Goal: Transaction & Acquisition: Purchase product/service

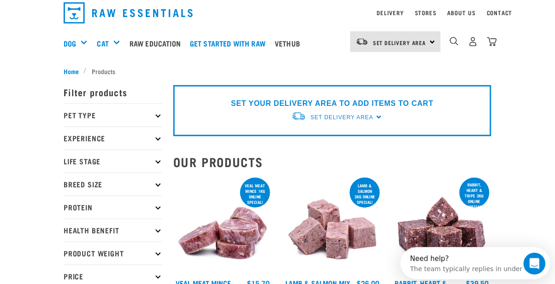
scroll to position [20, 0]
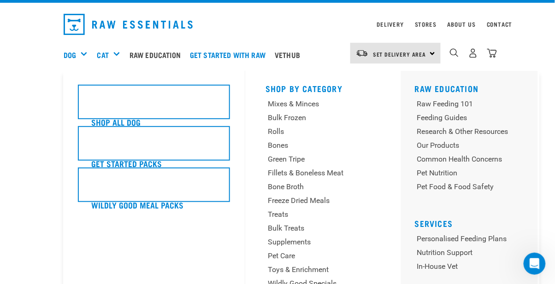
click at [81, 56] on div "Dog" at bounding box center [79, 54] width 31 height 37
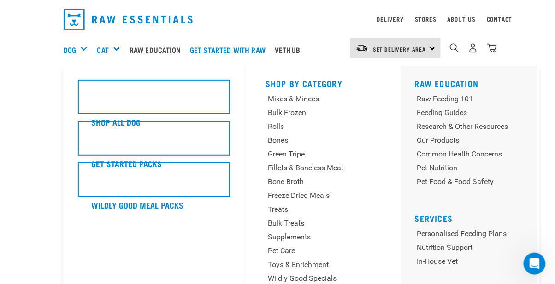
scroll to position [34, 0]
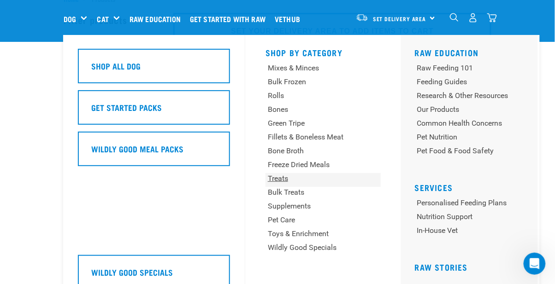
click at [279, 181] on div "Treats" at bounding box center [313, 178] width 91 height 11
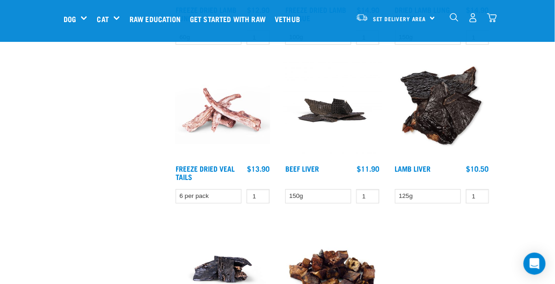
scroll to position [1515, 0]
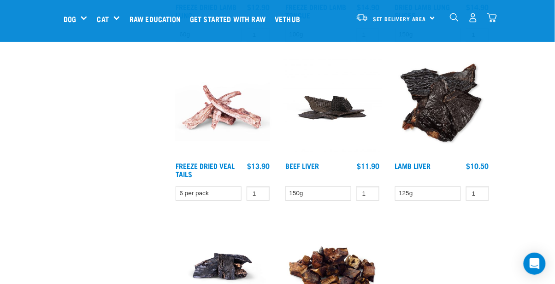
click at [213, 112] on img at bounding box center [222, 108] width 99 height 99
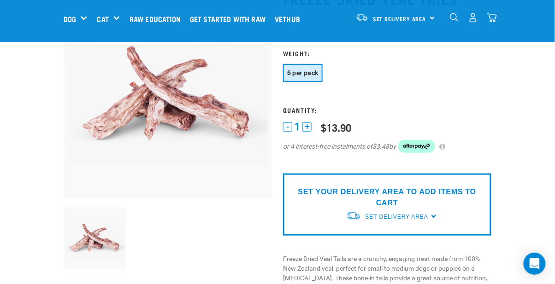
scroll to position [78, 0]
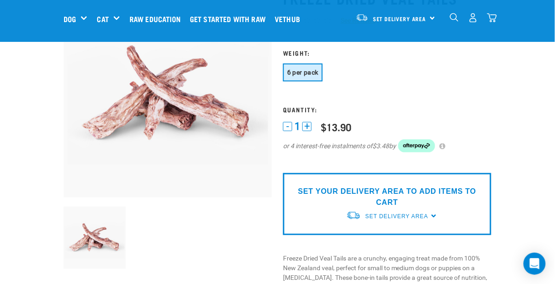
click at [306, 124] on button "+" at bounding box center [306, 126] width 9 height 9
click at [431, 204] on div "SET YOUR DELIVERY AREA TO ADD ITEMS TO CART Set Delivery Area North Island Sout…" at bounding box center [387, 204] width 208 height 62
click at [433, 200] on div "SET YOUR DELIVERY AREA TO ADD ITEMS TO CART Set Delivery Area North Island Sout…" at bounding box center [387, 204] width 208 height 62
click at [432, 202] on div "SET YOUR DELIVERY AREA TO ADD ITEMS TO CART Set Delivery Area North Island Sout…" at bounding box center [387, 204] width 208 height 62
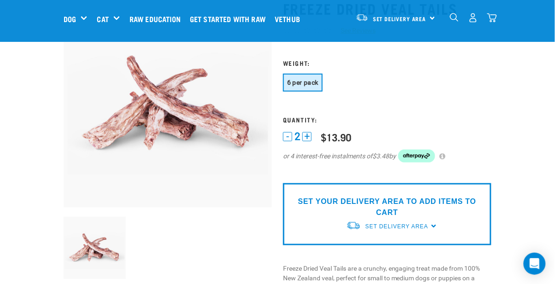
scroll to position [59, 0]
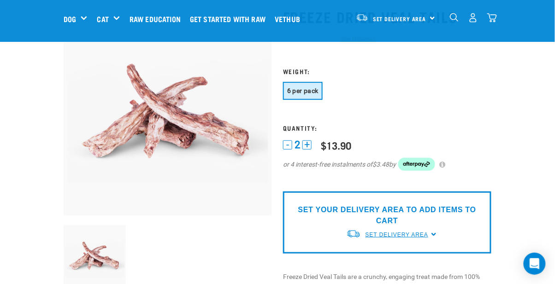
click at [383, 232] on span "Set Delivery Area" at bounding box center [396, 235] width 63 height 6
click at [368, 249] on link "[GEOGRAPHIC_DATA]" at bounding box center [392, 256] width 92 height 15
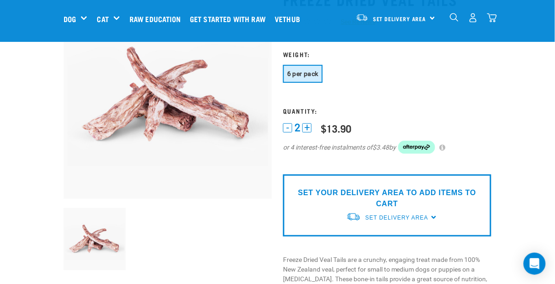
scroll to position [89, 0]
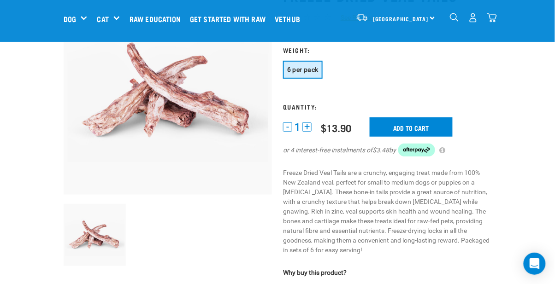
scroll to position [81, 0]
click at [306, 124] on button "+" at bounding box center [306, 127] width 9 height 9
click at [406, 124] on input "Add to cart" at bounding box center [411, 127] width 83 height 19
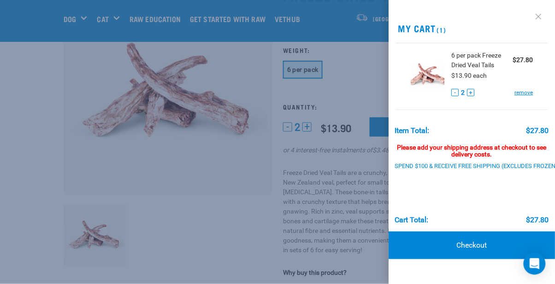
click at [544, 16] on link at bounding box center [538, 16] width 15 height 15
click at [538, 17] on link at bounding box center [538, 16] width 15 height 15
click at [81, 133] on div at bounding box center [277, 142] width 555 height 284
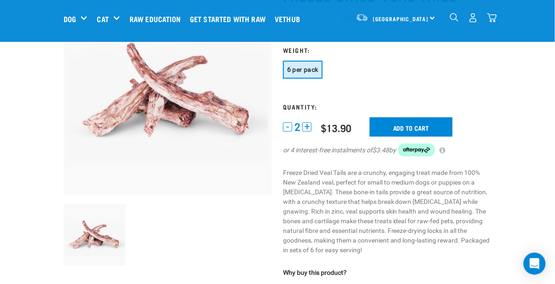
click at [496, 15] on img "dropdown navigation" at bounding box center [492, 18] width 10 height 10
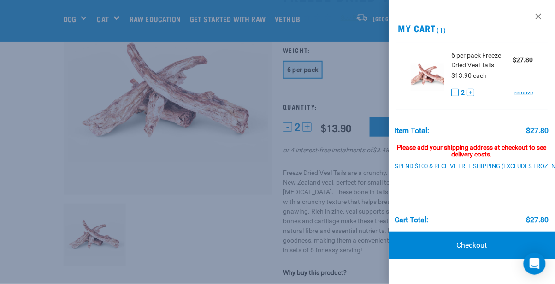
click at [466, 154] on div "Please add your shipping address at checkout to see delivery costs." at bounding box center [472, 147] width 154 height 24
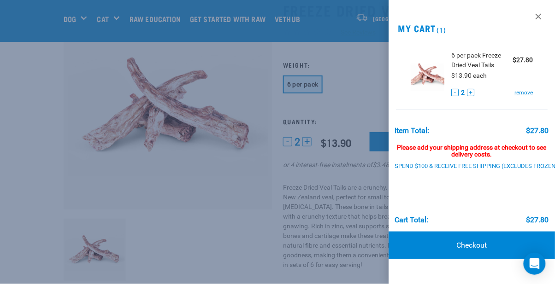
scroll to position [59, 0]
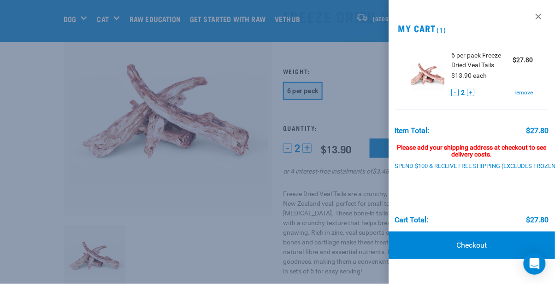
click at [533, 15] on link at bounding box center [538, 16] width 15 height 15
click at [540, 9] on link at bounding box center [538, 16] width 15 height 15
click at [474, 241] on link "Checkout" at bounding box center [472, 246] width 166 height 28
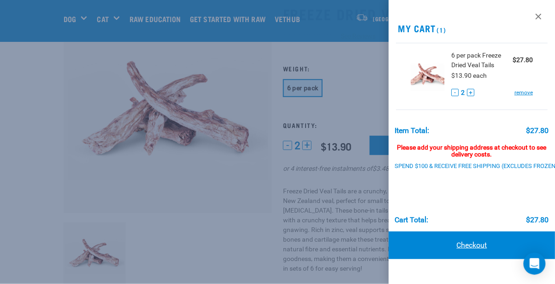
scroll to position [89, 0]
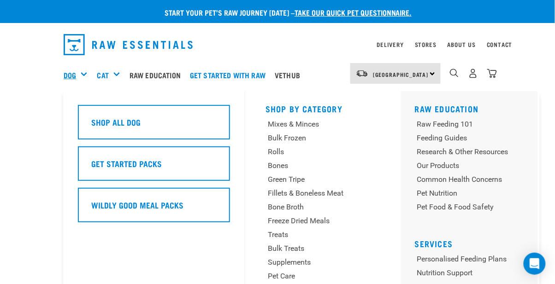
click at [73, 75] on link "Dog" at bounding box center [70, 75] width 12 height 11
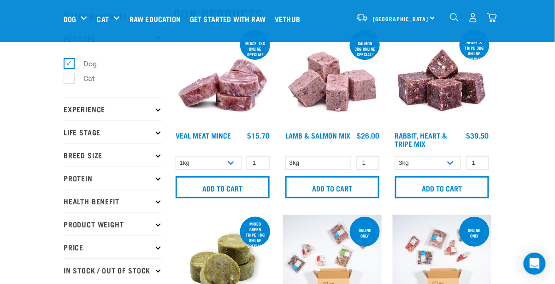
scroll to position [38, 0]
click at [75, 207] on p "Health Benefit" at bounding box center [113, 201] width 99 height 23
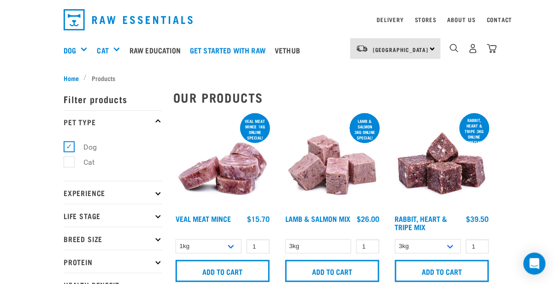
scroll to position [24, 0]
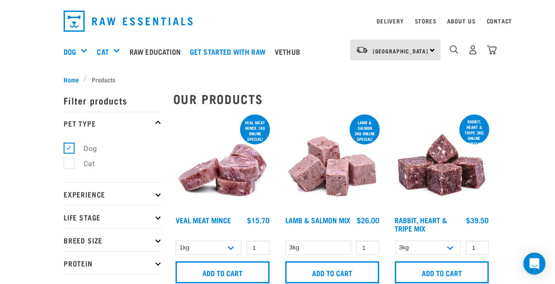
click at [75, 197] on p "Experience" at bounding box center [113, 194] width 99 height 23
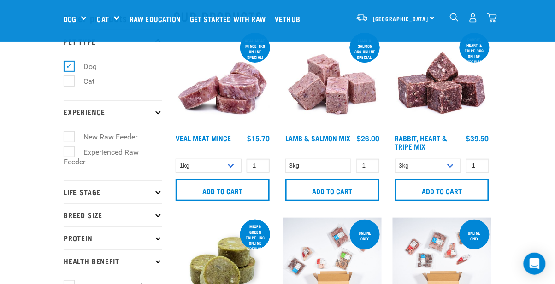
scroll to position [36, 0]
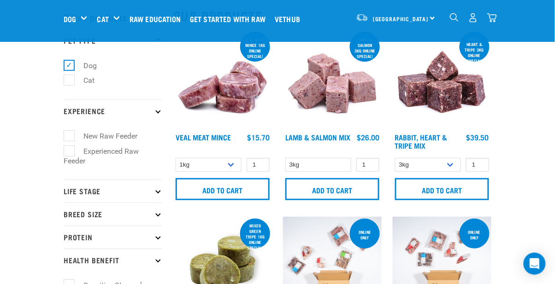
click at [70, 192] on p "Life Stage" at bounding box center [113, 191] width 99 height 23
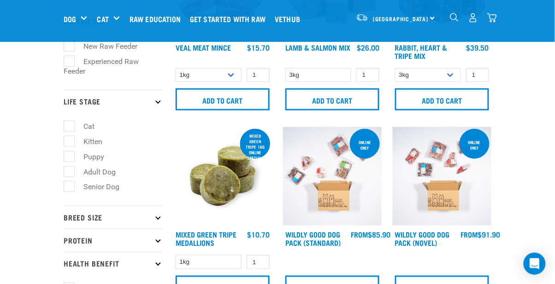
scroll to position [143, 0]
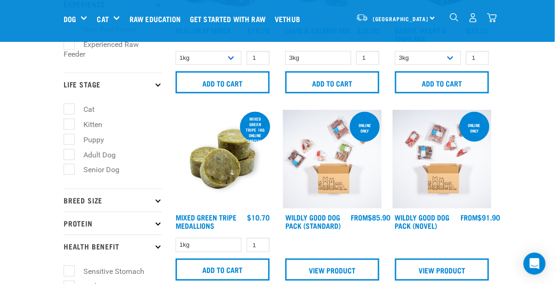
click at [74, 203] on p "Breed Size" at bounding box center [113, 200] width 99 height 23
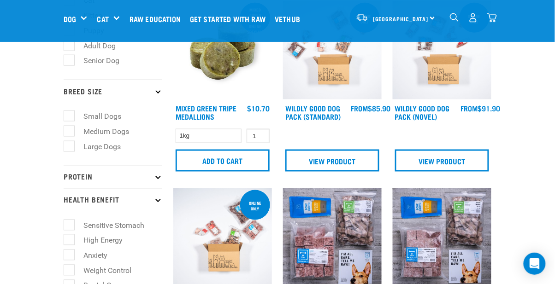
scroll to position [254, 0]
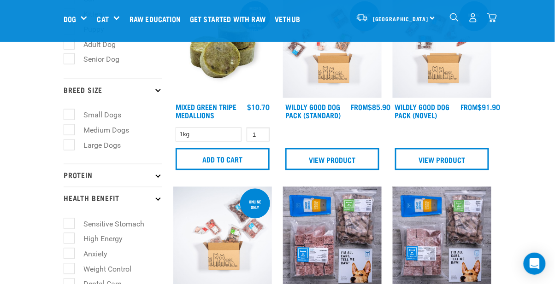
click at [77, 174] on p "Protein" at bounding box center [113, 175] width 99 height 23
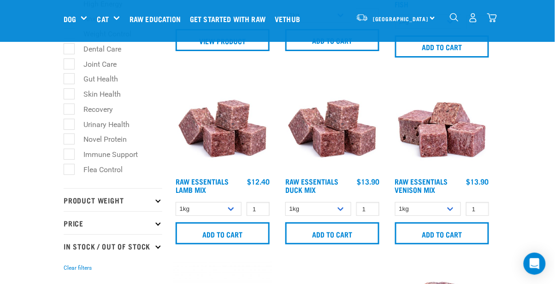
scroll to position [748, 0]
click at [70, 203] on p "Product Weight" at bounding box center [113, 199] width 99 height 23
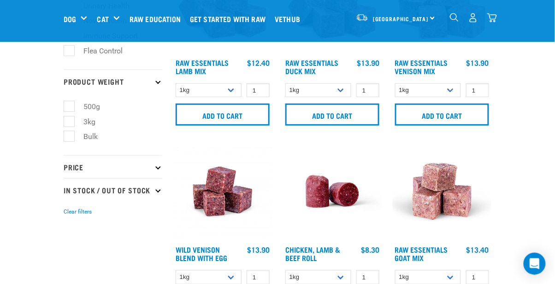
scroll to position [868, 0]
click at [74, 170] on p "Price" at bounding box center [113, 166] width 99 height 23
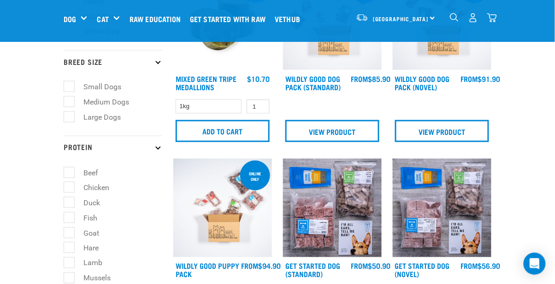
scroll to position [0, 0]
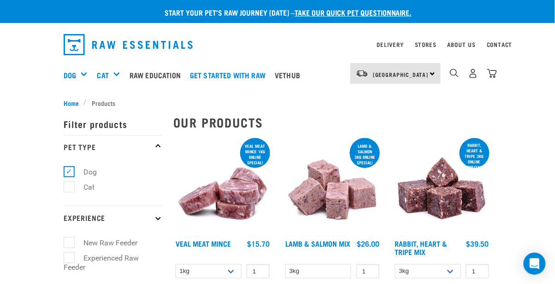
click at [457, 74] on img "dropdown navigation" at bounding box center [454, 73] width 9 height 9
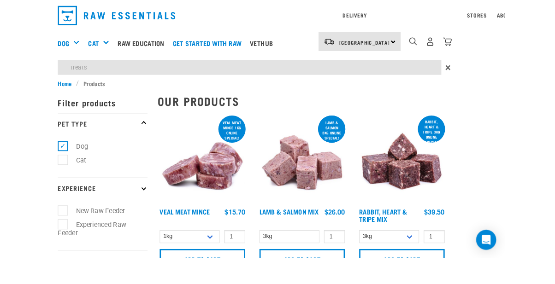
type input "treats"
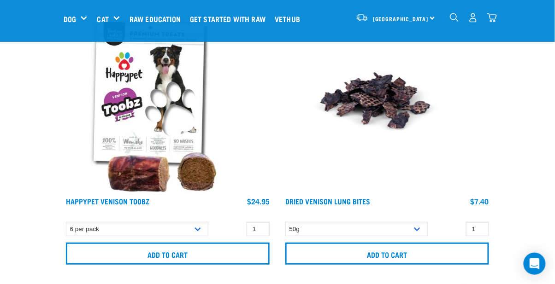
scroll to position [8605, 0]
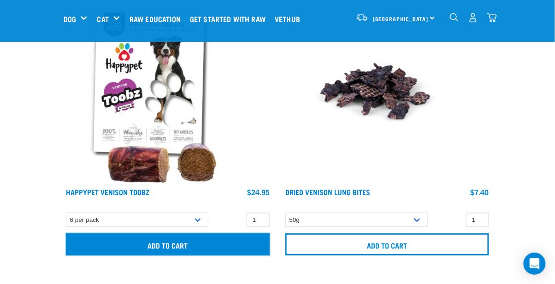
click at [173, 241] on input "Add to cart" at bounding box center [168, 245] width 204 height 22
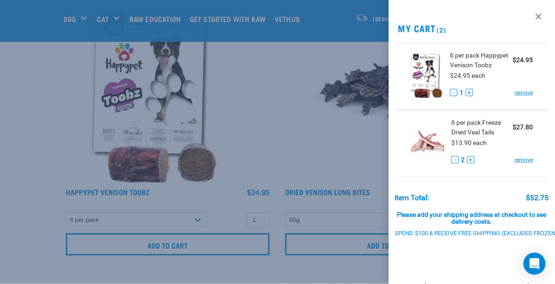
click at [279, 133] on div at bounding box center [277, 142] width 555 height 284
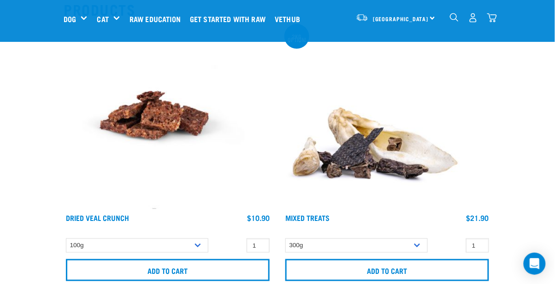
scroll to position [0, 0]
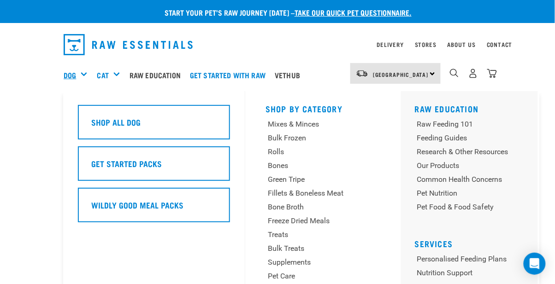
click at [71, 75] on link "Dog" at bounding box center [70, 75] width 12 height 11
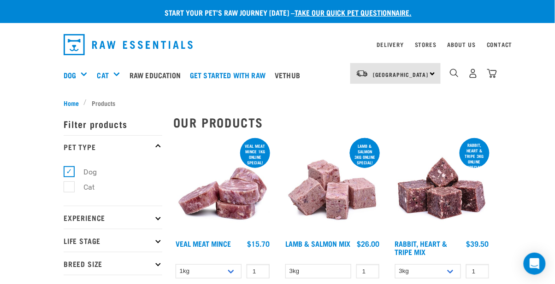
click at [107, 100] on li "Products" at bounding box center [102, 103] width 36 height 10
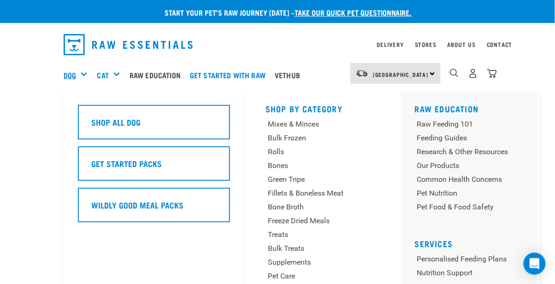
click at [71, 75] on link "Dog" at bounding box center [70, 75] width 12 height 11
click at [72, 79] on link "Dog" at bounding box center [70, 75] width 12 height 11
click at [277, 236] on div "Treats" at bounding box center [313, 235] width 91 height 11
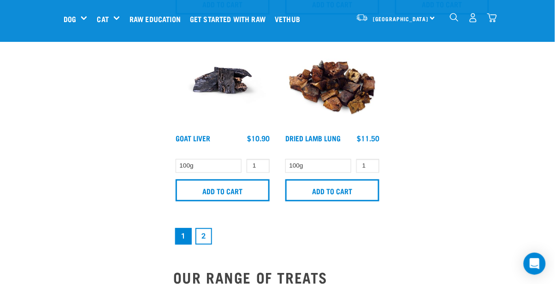
scroll to position [1918, 0]
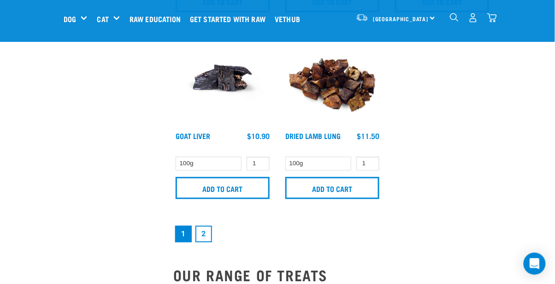
click at [205, 236] on link "2" at bounding box center [203, 234] width 17 height 17
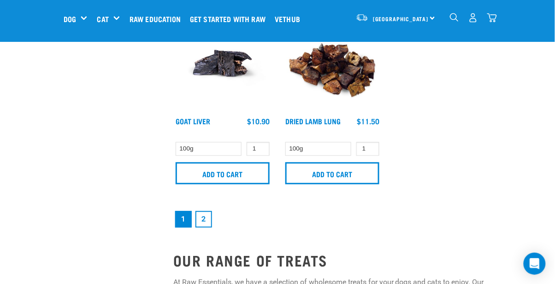
scroll to position [1947, 0]
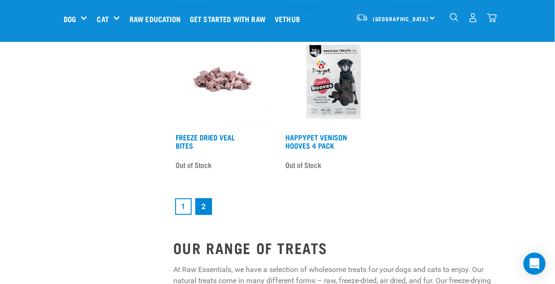
scroll to position [1630, 0]
click at [183, 206] on link "1" at bounding box center [183, 206] width 17 height 17
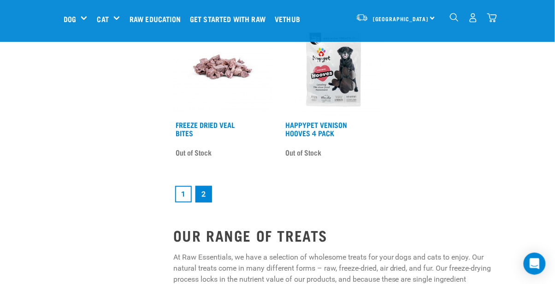
scroll to position [1659, 0]
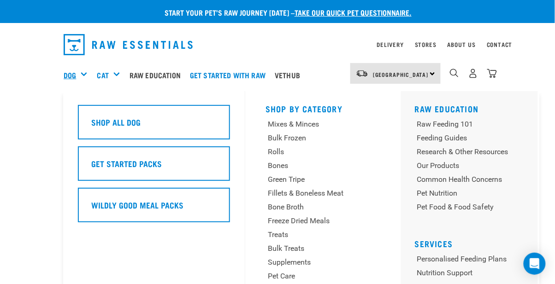
click at [76, 75] on link "Dog" at bounding box center [70, 75] width 12 height 11
click at [74, 77] on link "Dog" at bounding box center [70, 75] width 12 height 11
click at [304, 253] on div "Bulk Treats" at bounding box center [313, 248] width 91 height 11
click at [84, 76] on div "Dog" at bounding box center [79, 75] width 31 height 37
click at [277, 171] on link "Bones" at bounding box center [322, 167] width 115 height 14
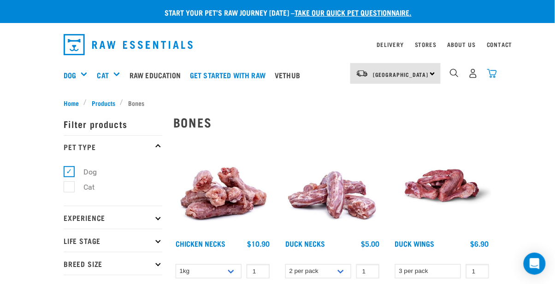
click at [496, 75] on img "dropdown navigation" at bounding box center [492, 74] width 10 height 10
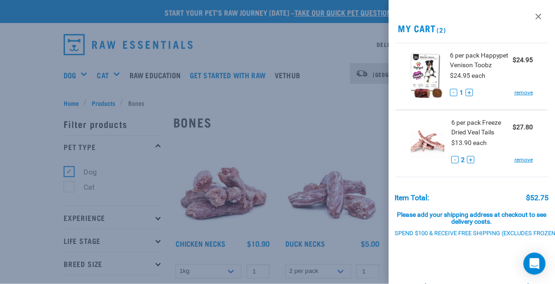
click at [486, 241] on div "Item Total: $52.75 Please add your shipping address at checkout to see delivery…" at bounding box center [472, 238] width 166 height 107
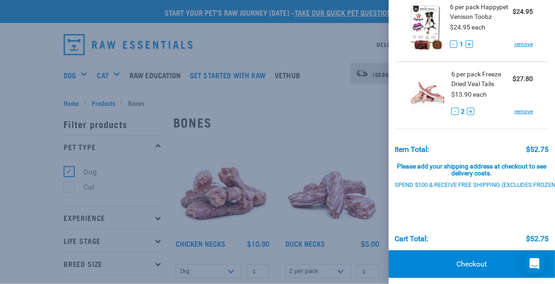
scroll to position [53, 0]
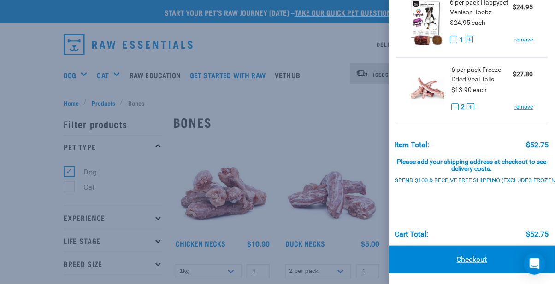
click at [463, 263] on link "Checkout" at bounding box center [472, 260] width 166 height 28
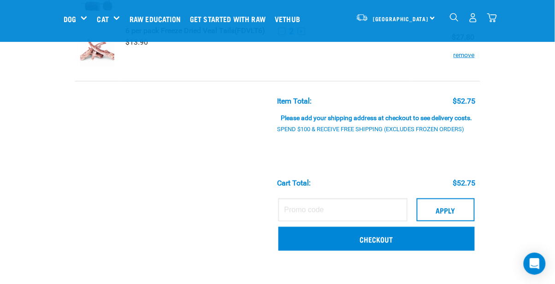
scroll to position [126, 0]
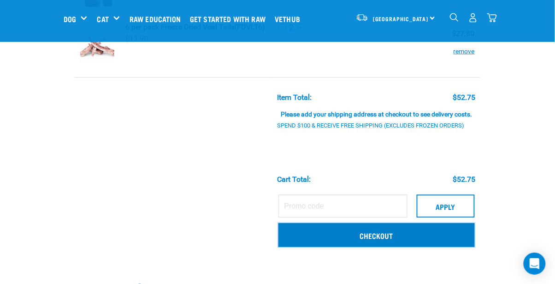
click at [382, 236] on link "Checkout" at bounding box center [376, 236] width 196 height 24
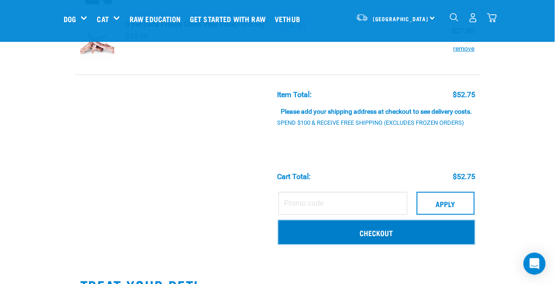
scroll to position [156, 0]
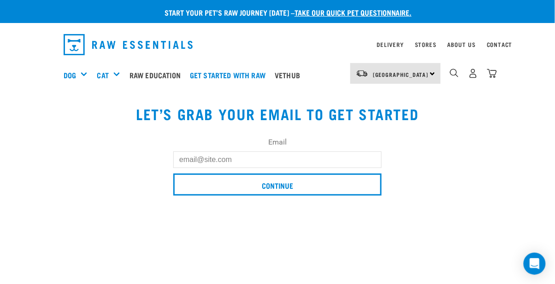
click at [198, 155] on input "Email" at bounding box center [277, 160] width 208 height 17
type input "[EMAIL_ADDRESS][DOMAIN_NAME]"
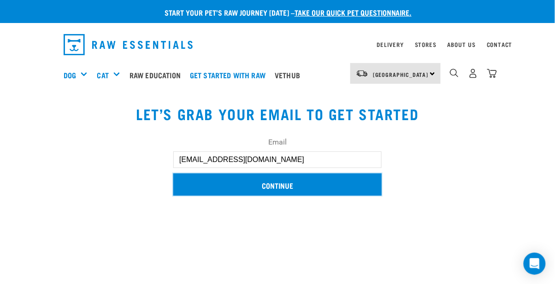
click at [287, 184] on input "Continue" at bounding box center [277, 185] width 208 height 22
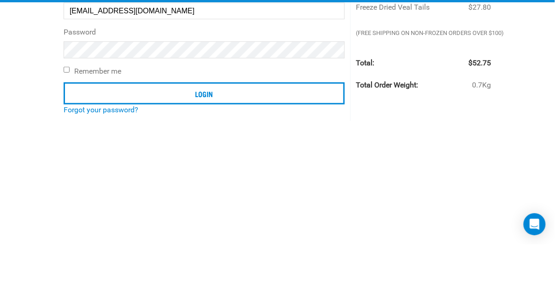
scroll to position [87, 0]
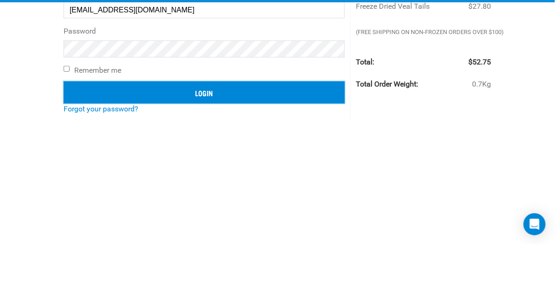
click at [220, 130] on input "Login" at bounding box center [204, 132] width 281 height 22
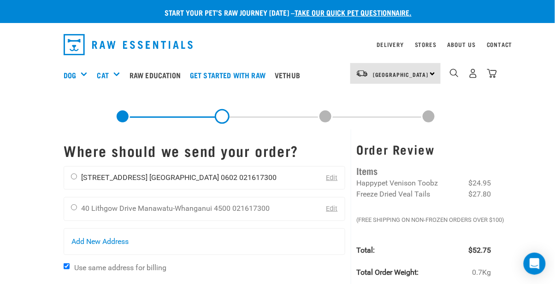
click at [77, 177] on input "radio" at bounding box center [74, 177] width 6 height 6
radio input "true"
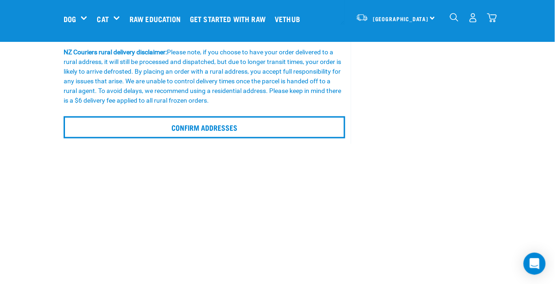
scroll to position [280, 0]
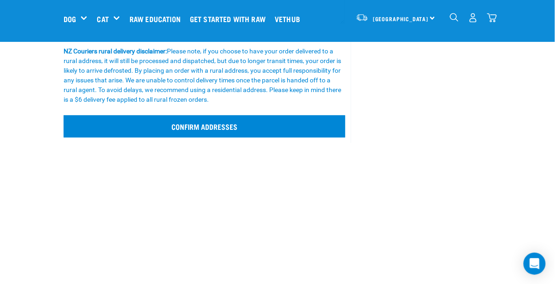
click at [187, 126] on input "Confirm addresses" at bounding box center [205, 127] width 282 height 22
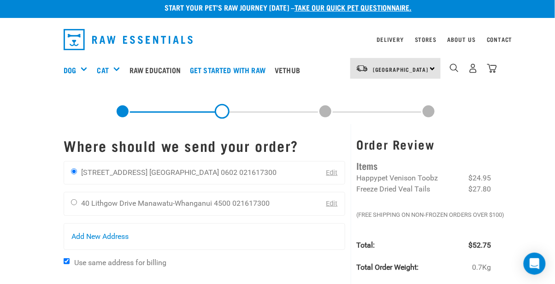
scroll to position [0, 0]
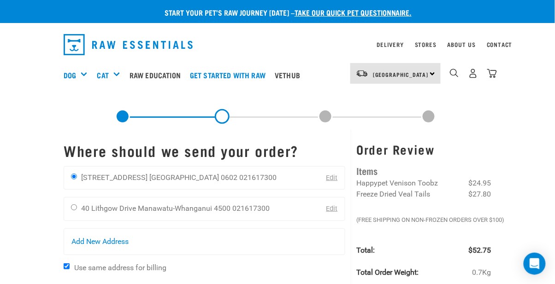
click at [334, 179] on link "Edit" at bounding box center [332, 178] width 12 height 8
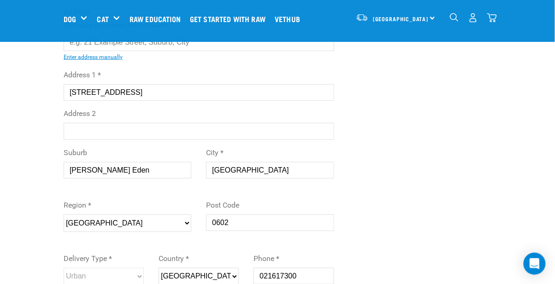
scroll to position [110, 0]
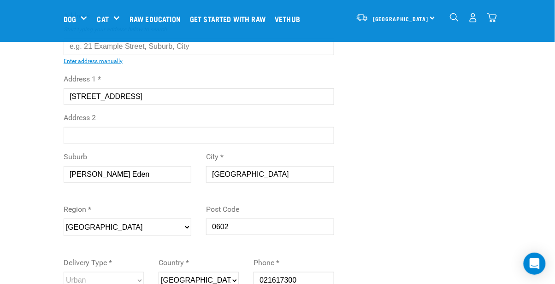
click at [189, 230] on select "Please select your region... [GEOGRAPHIC_DATA] [GEOGRAPHIC_DATA] [GEOGRAPHIC_DA…" at bounding box center [128, 228] width 128 height 18
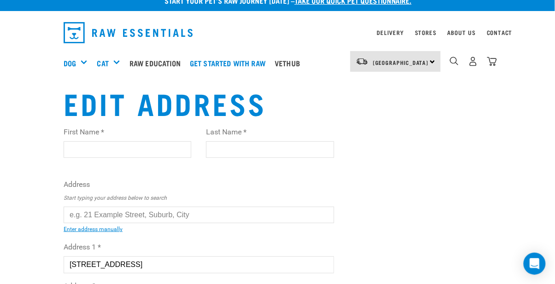
scroll to position [4, 0]
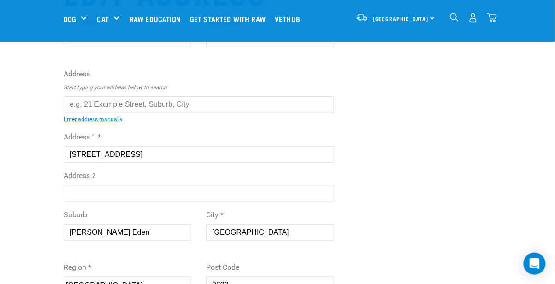
click at [80, 106] on input "text" at bounding box center [199, 104] width 271 height 17
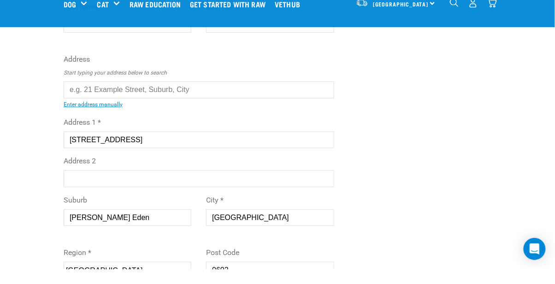
scroll to position [59, 0]
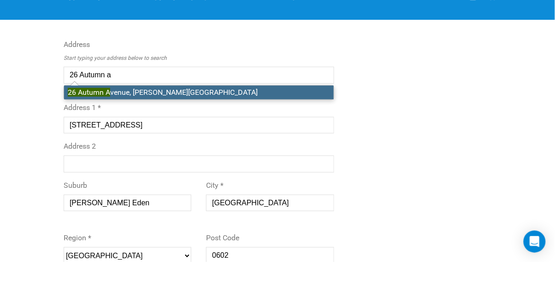
click at [184, 119] on li "[STREET_ADDRESS][PERSON_NAME]" at bounding box center [199, 115] width 270 height 14
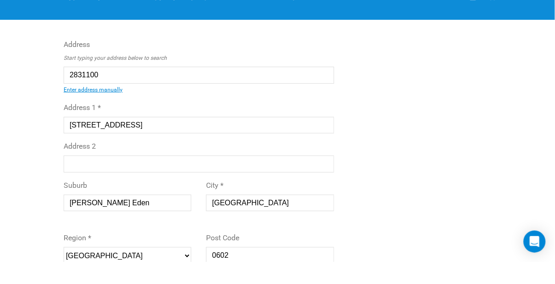
type input "[STREET_ADDRESS][PERSON_NAME]"
type input "[STREET_ADDRESS]"
select select "AUK"
select select "Urban"
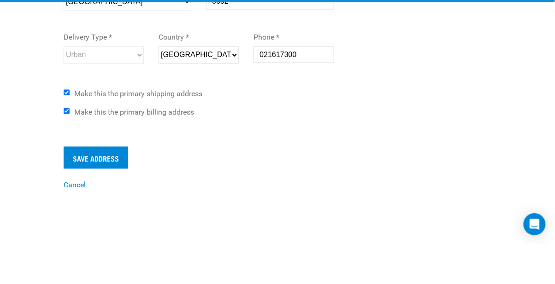
scroll to position [313, 0]
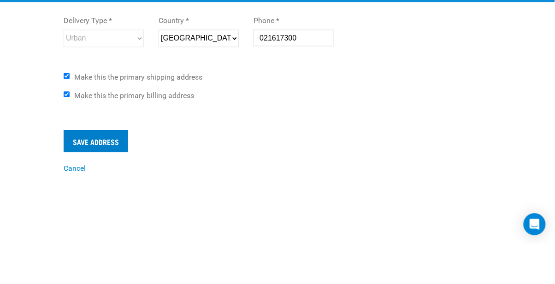
type input "[STREET_ADDRESS][PERSON_NAME]"
click at [101, 180] on input "Save Address" at bounding box center [96, 181] width 65 height 22
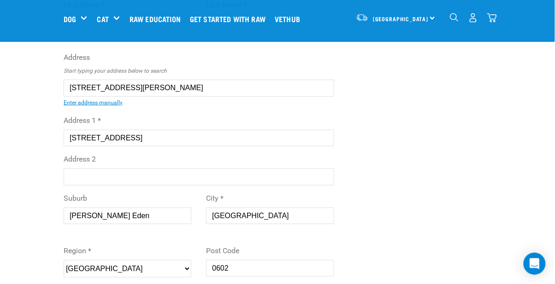
scroll to position [0, 0]
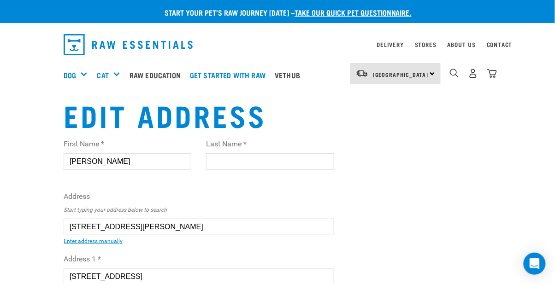
type input "[PERSON_NAME]"
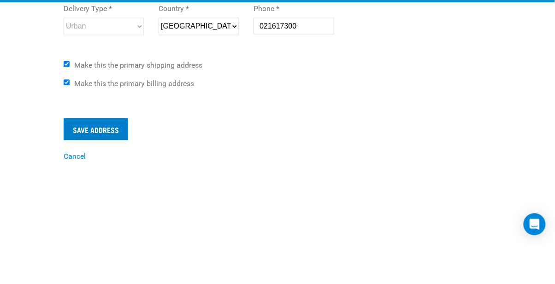
type input "[PERSON_NAME]"
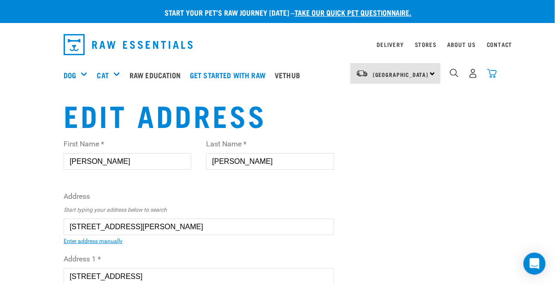
click at [492, 71] on img "dropdown navigation" at bounding box center [492, 74] width 10 height 10
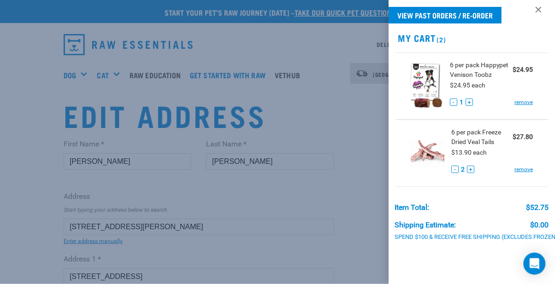
scroll to position [64, 0]
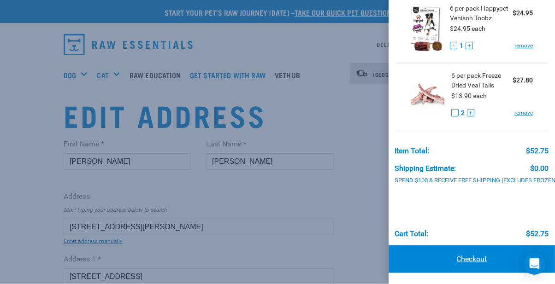
click at [473, 260] on link "Checkout" at bounding box center [472, 260] width 166 height 28
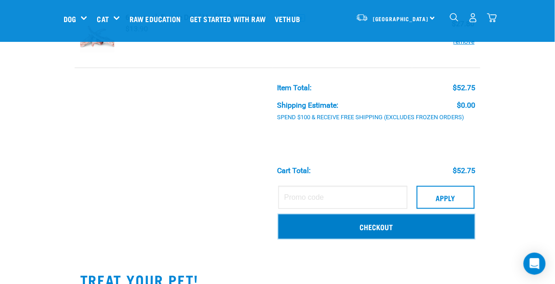
click at [400, 231] on link "Checkout" at bounding box center [376, 227] width 196 height 24
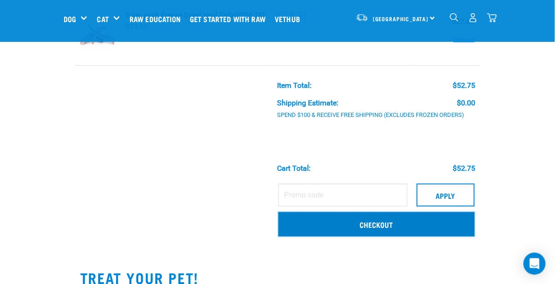
scroll to position [165, 0]
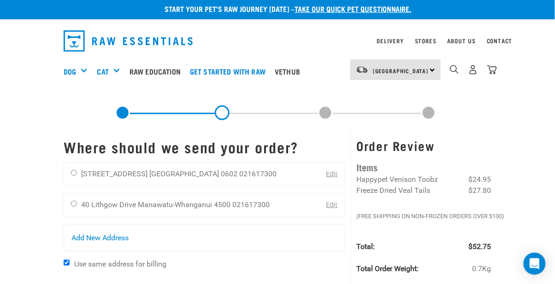
scroll to position [4, 0]
click at [77, 172] on input "radio" at bounding box center [74, 173] width 6 height 6
radio input "true"
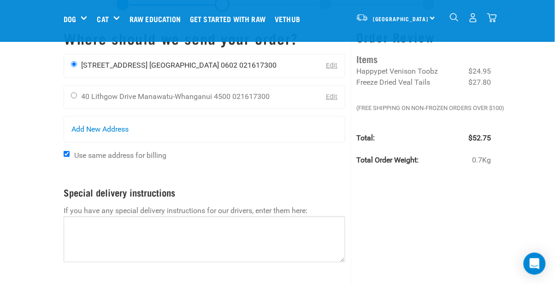
scroll to position [43, 0]
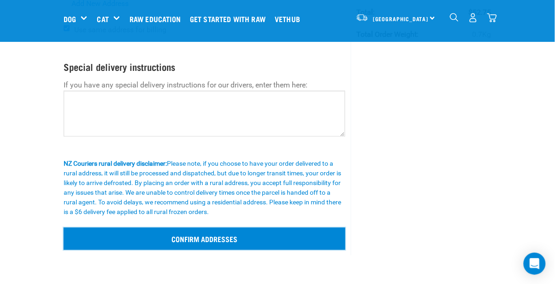
click at [194, 237] on input "Confirm addresses" at bounding box center [205, 239] width 282 height 22
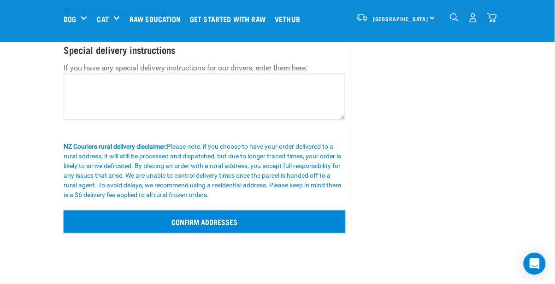
scroll to position [197, 0]
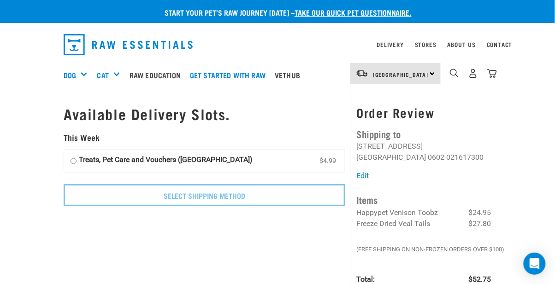
click at [71, 163] on input "Treats, Pet Care and Vouchers ([GEOGRAPHIC_DATA]) $4.99" at bounding box center [74, 161] width 6 height 14
radio input "true"
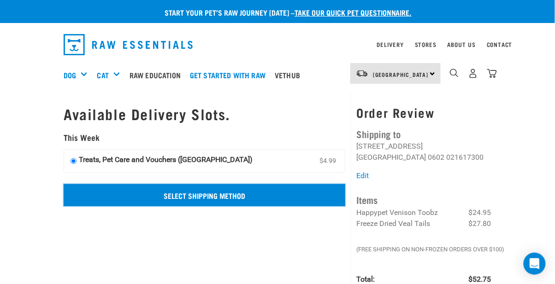
click at [213, 195] on input "Select Shipping Method" at bounding box center [205, 195] width 282 height 22
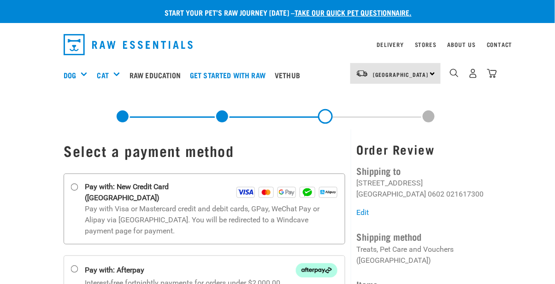
click at [77, 184] on input "Pay with: New Credit Card ([GEOGRAPHIC_DATA])" at bounding box center [74, 187] width 7 height 7
radio input "true"
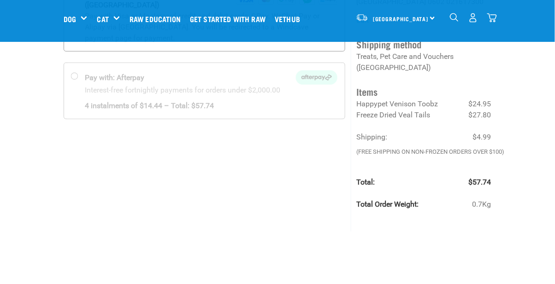
scroll to position [82, 0]
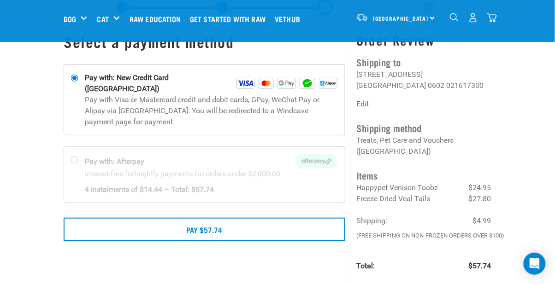
scroll to position [40, 0]
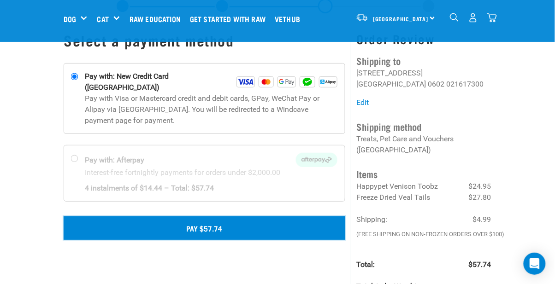
click at [195, 221] on button "Pay $57.74" at bounding box center [205, 228] width 282 height 23
